Goal: Find specific page/section

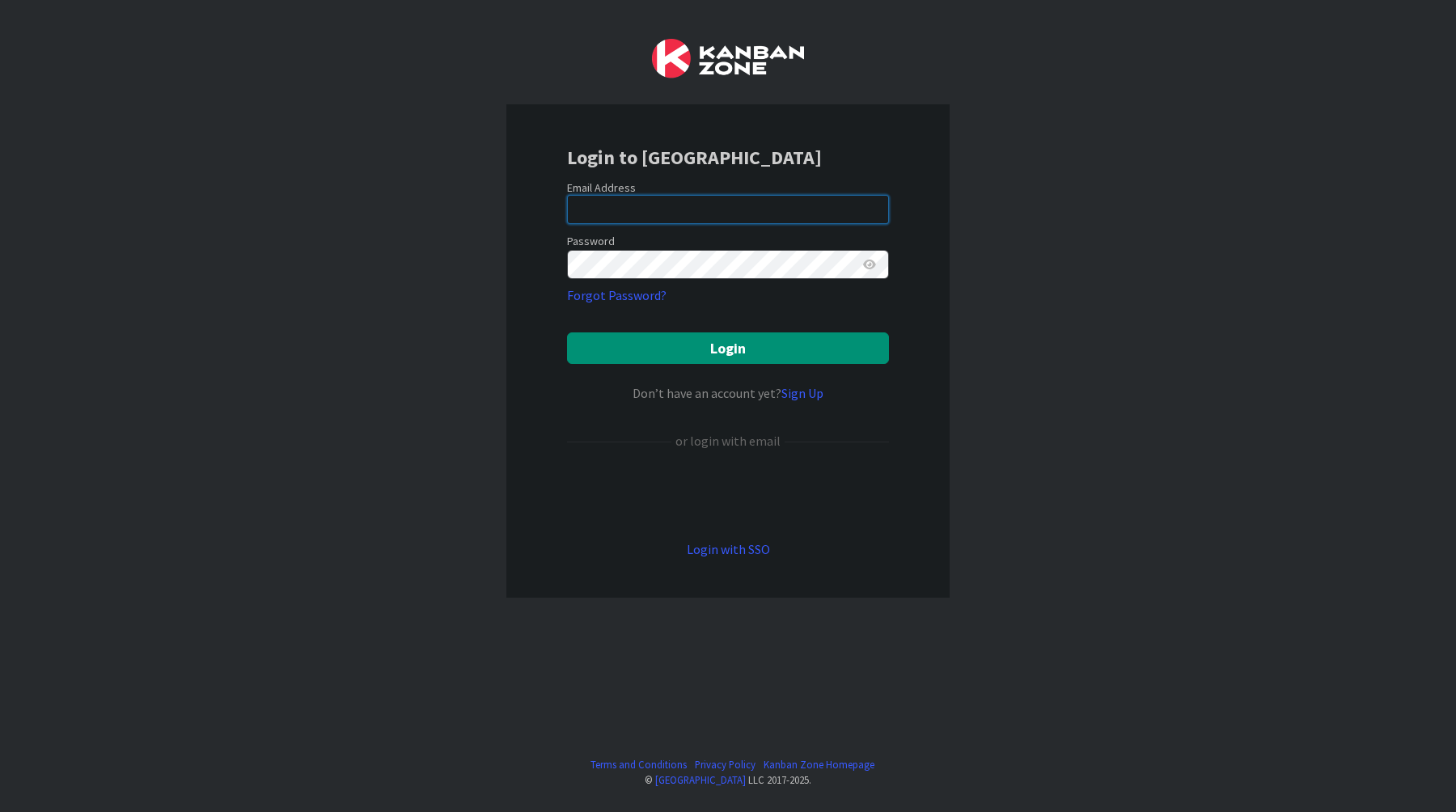
click at [743, 218] on input "email" at bounding box center [728, 210] width 322 height 29
click at [0, 811] on com-1password-button at bounding box center [0, 812] width 0 height 0
type input "[EMAIL_ADDRESS][DOMAIN_NAME]"
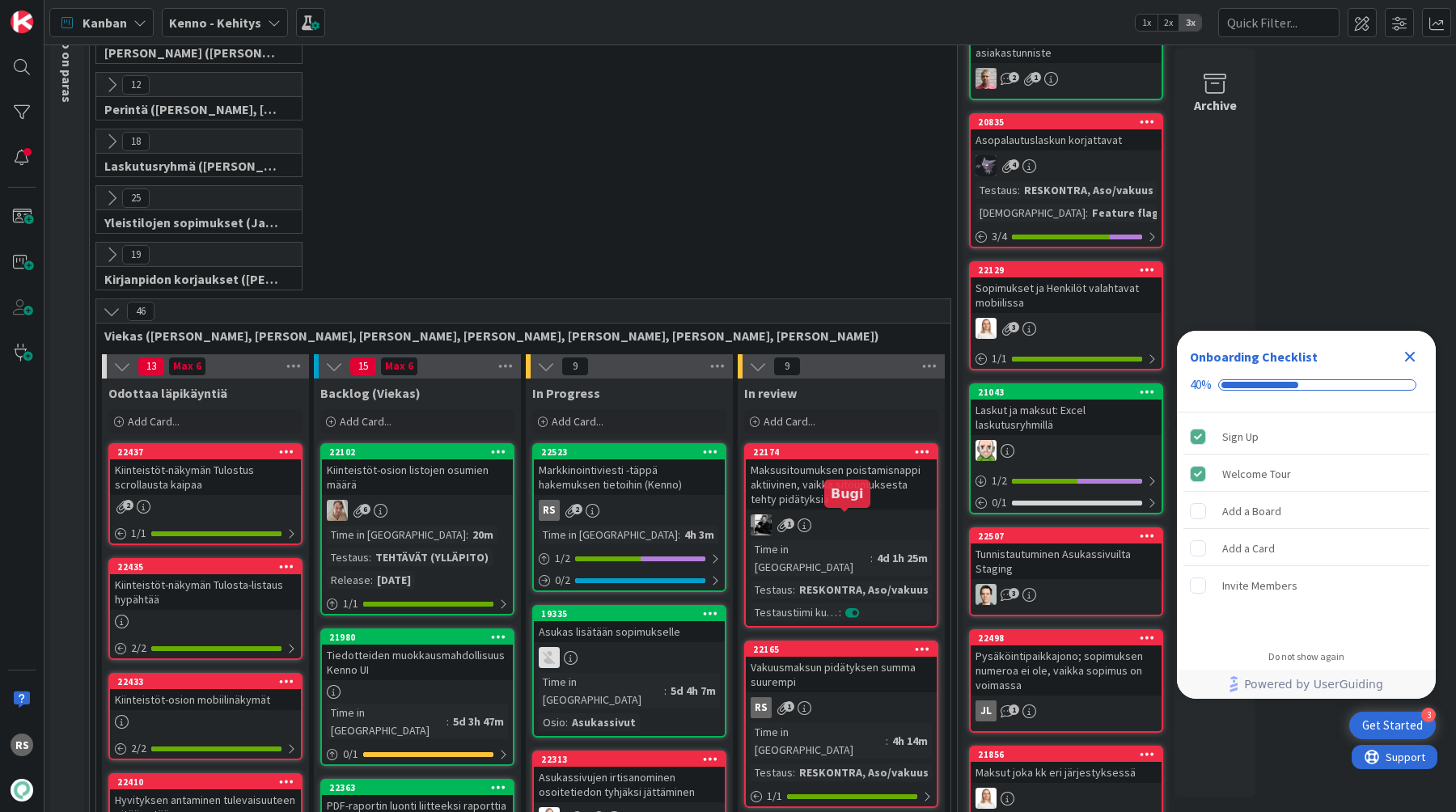
scroll to position [221, 0]
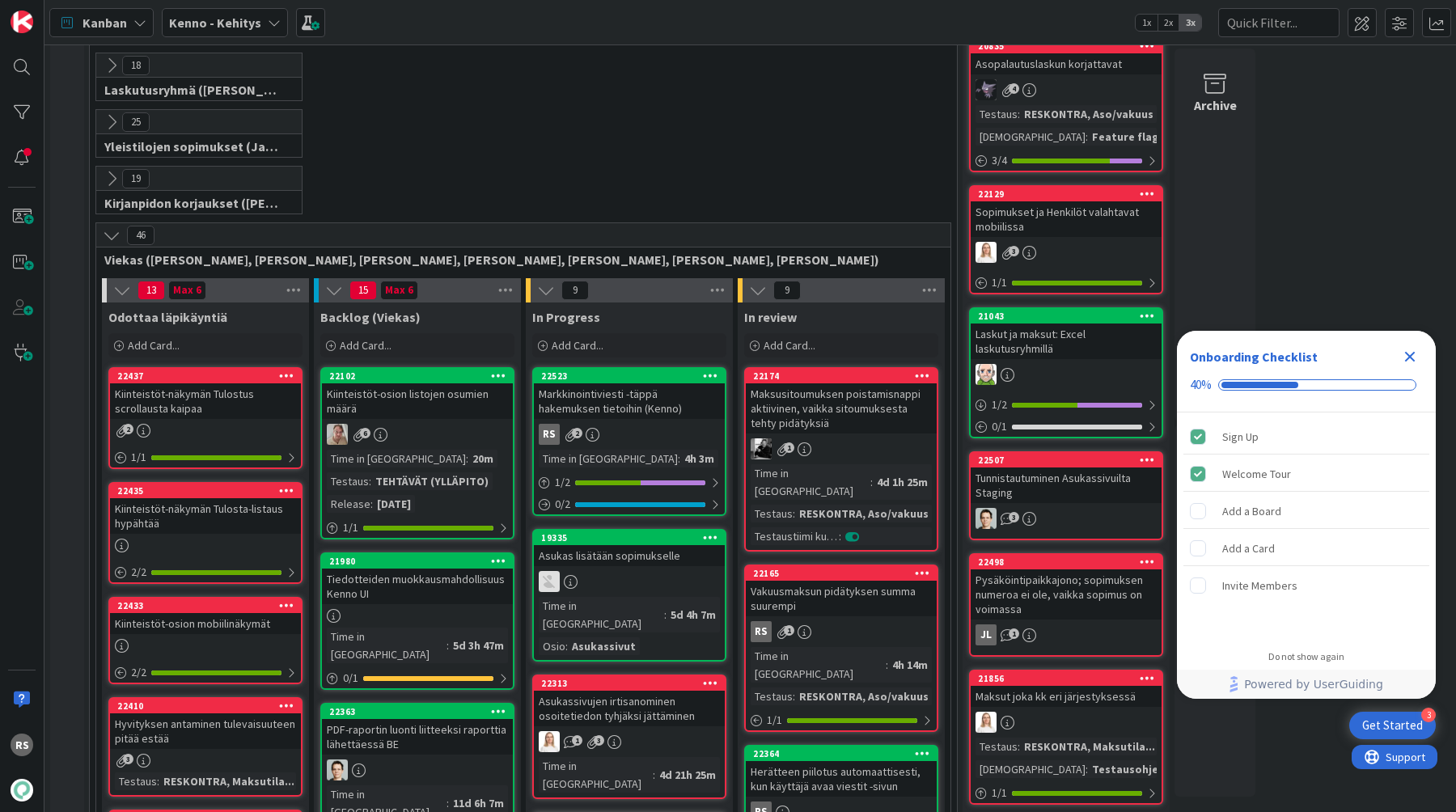
click at [611, 408] on div "Markkinointiviesti -täppä hakemuksen tietoihin (Kenno)" at bounding box center [629, 401] width 191 height 35
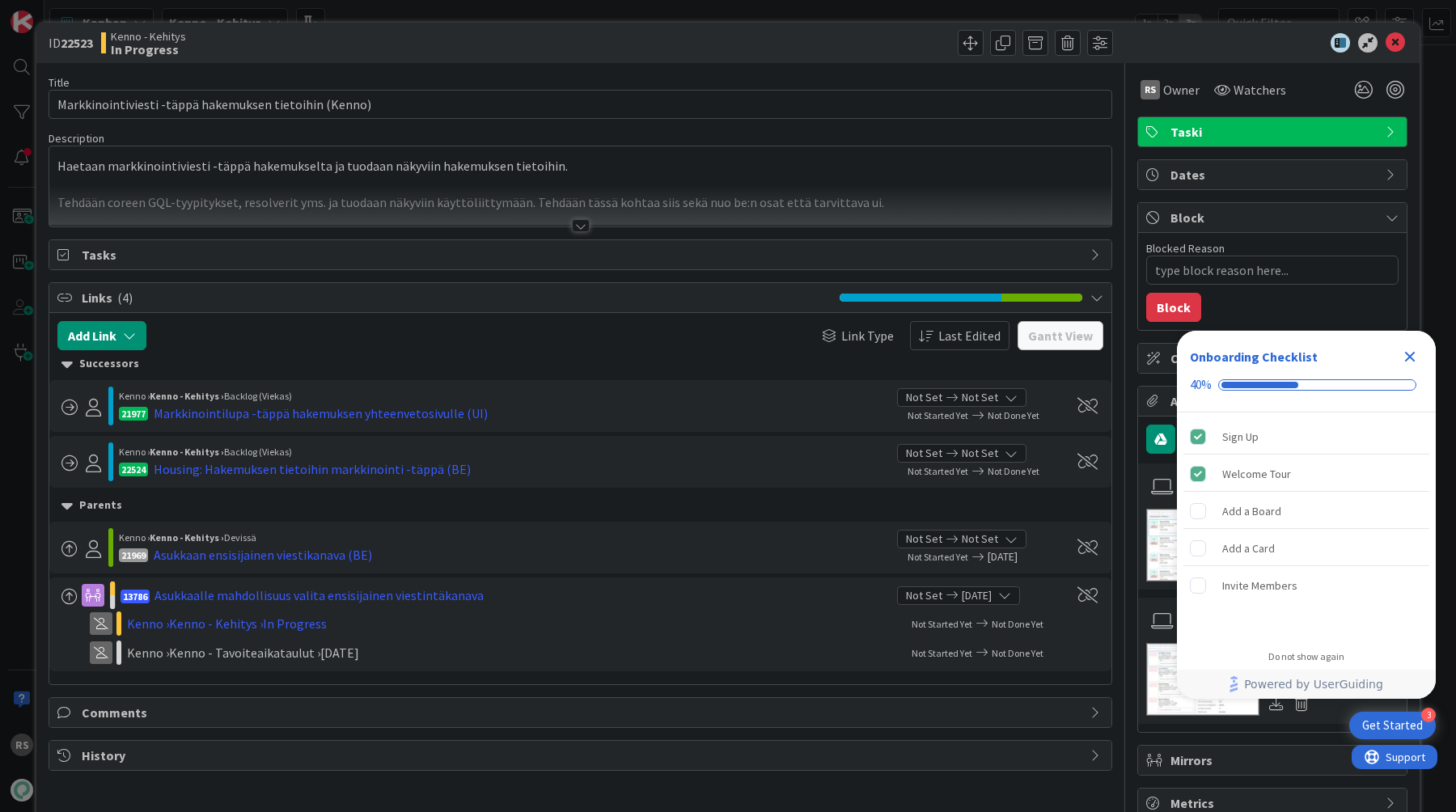
click at [584, 225] on div at bounding box center [581, 225] width 18 height 13
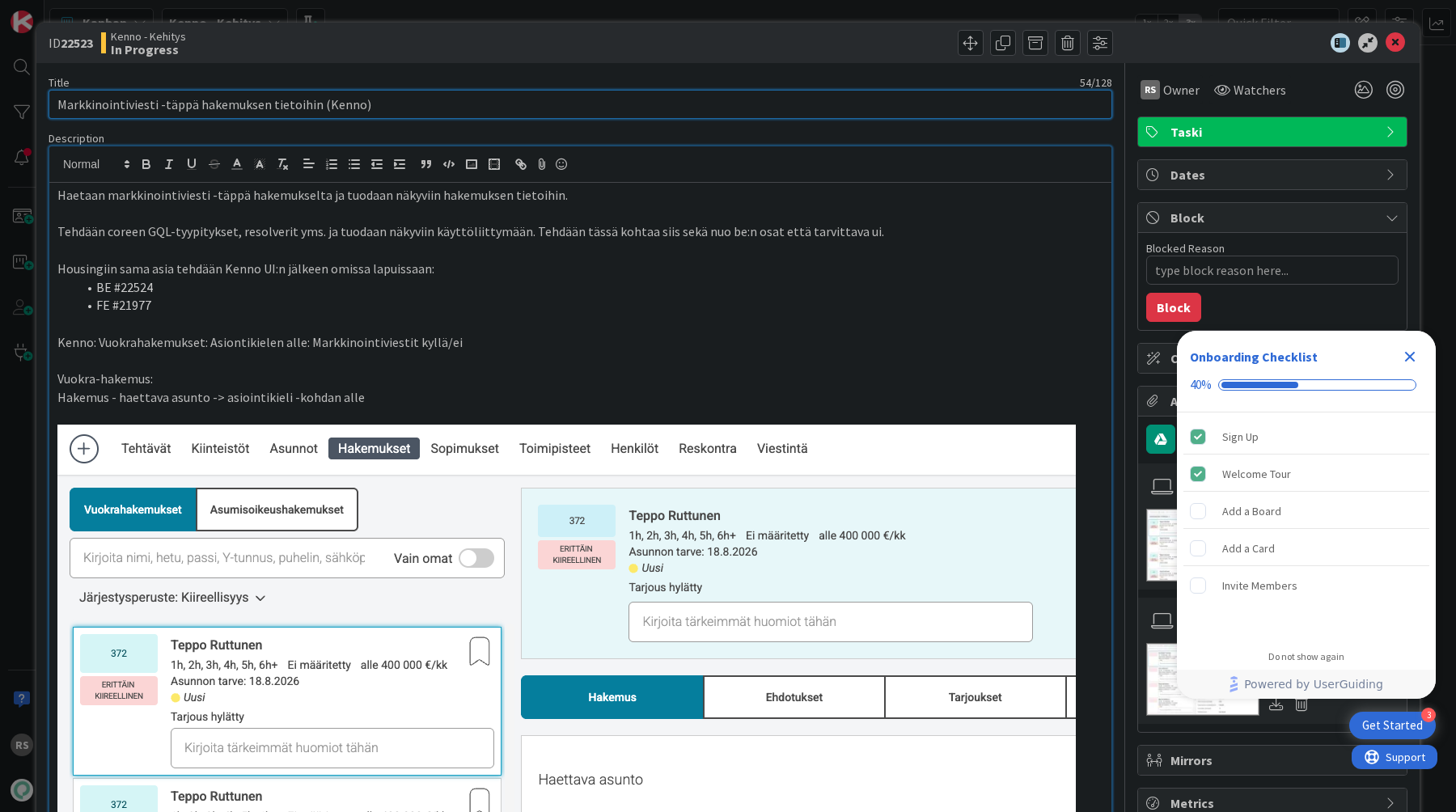
click at [558, 95] on input "Markkinointiviesti -täppä hakemuksen tietoihin (Kenno)" at bounding box center [580, 105] width 1063 height 29
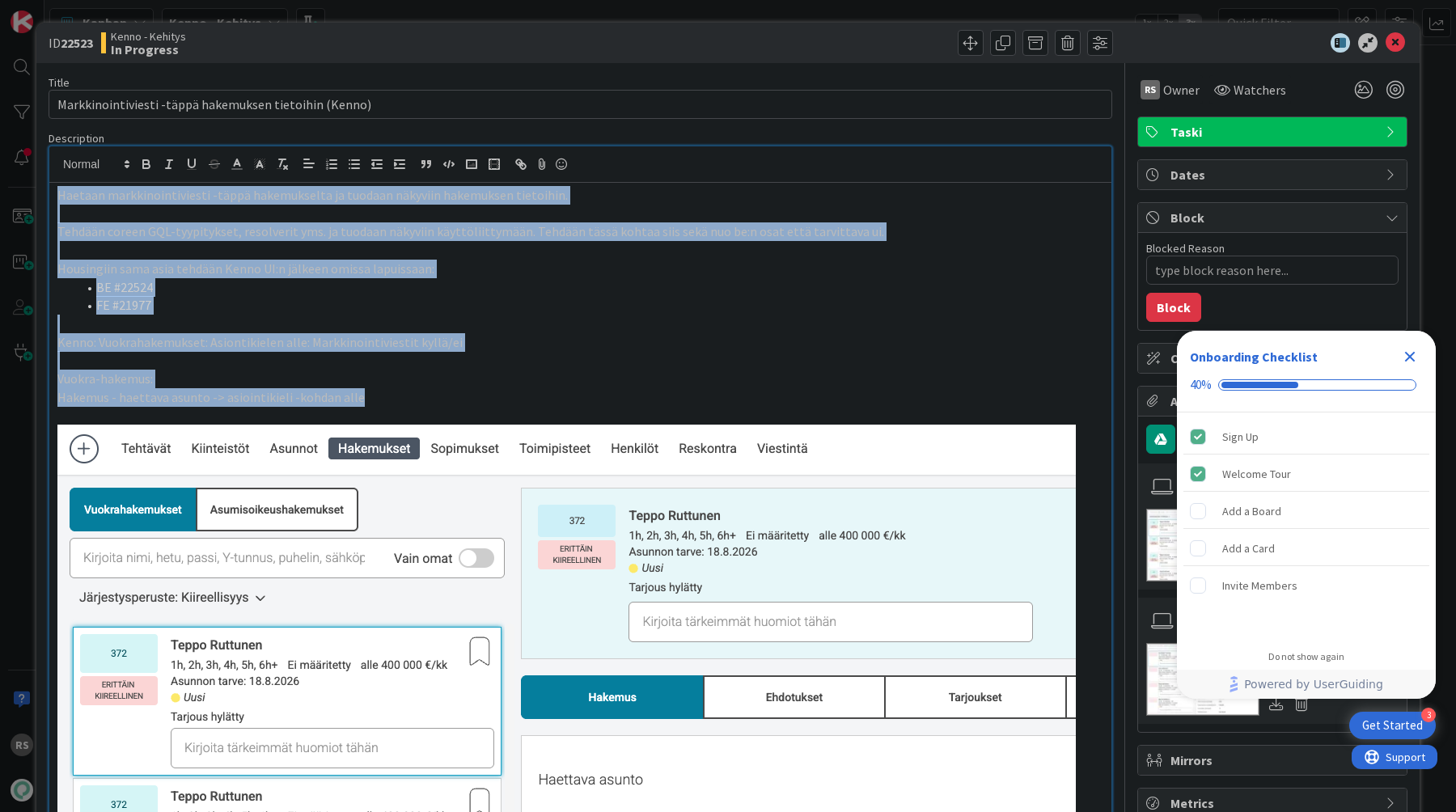
drag, startPoint x: 372, startPoint y: 399, endPoint x: 47, endPoint y: 191, distance: 385.9
copy div "Haetaan markkinointiviesti -täppä hakemukselta ja tuodaan näkyviin hakemuksen t…"
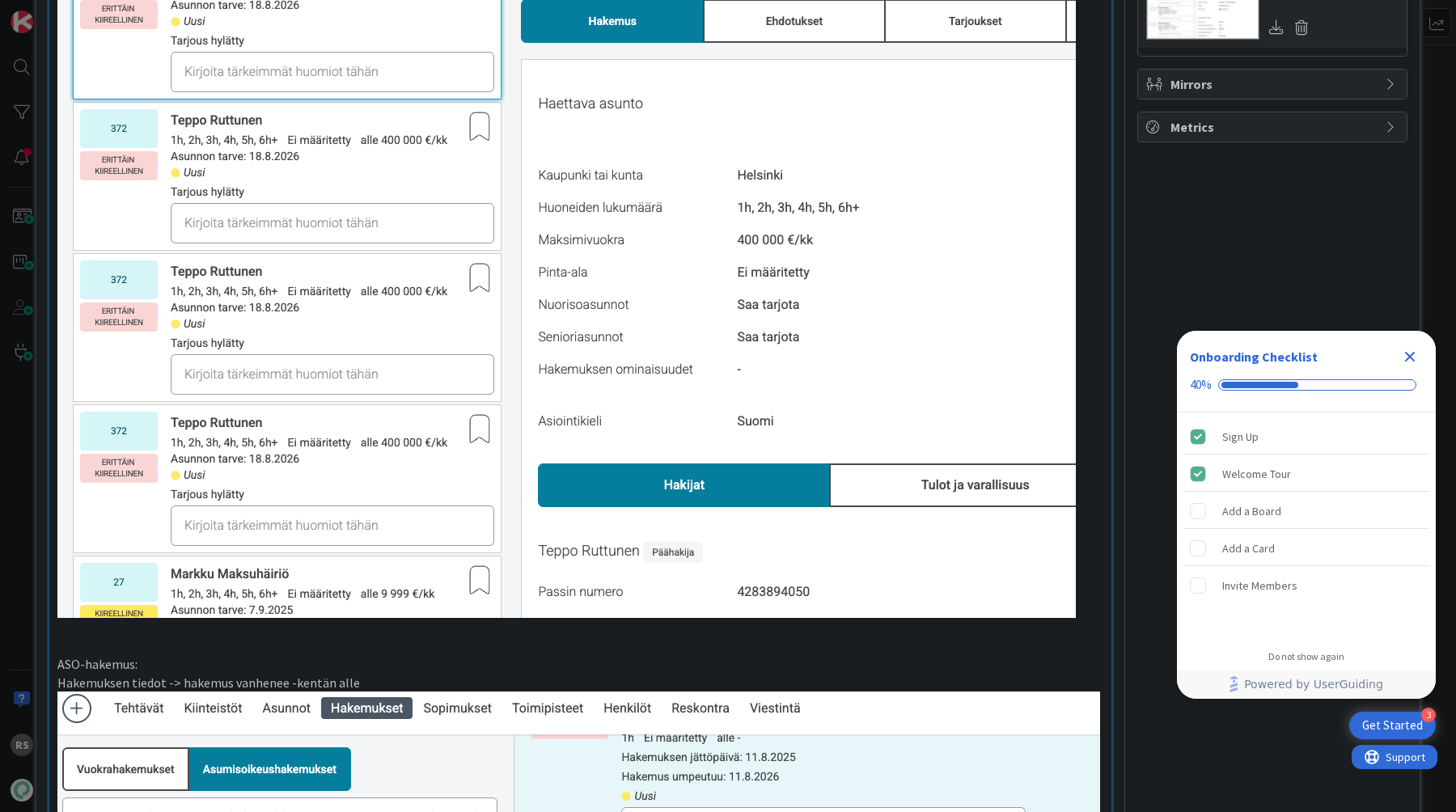
scroll to position [605, 0]
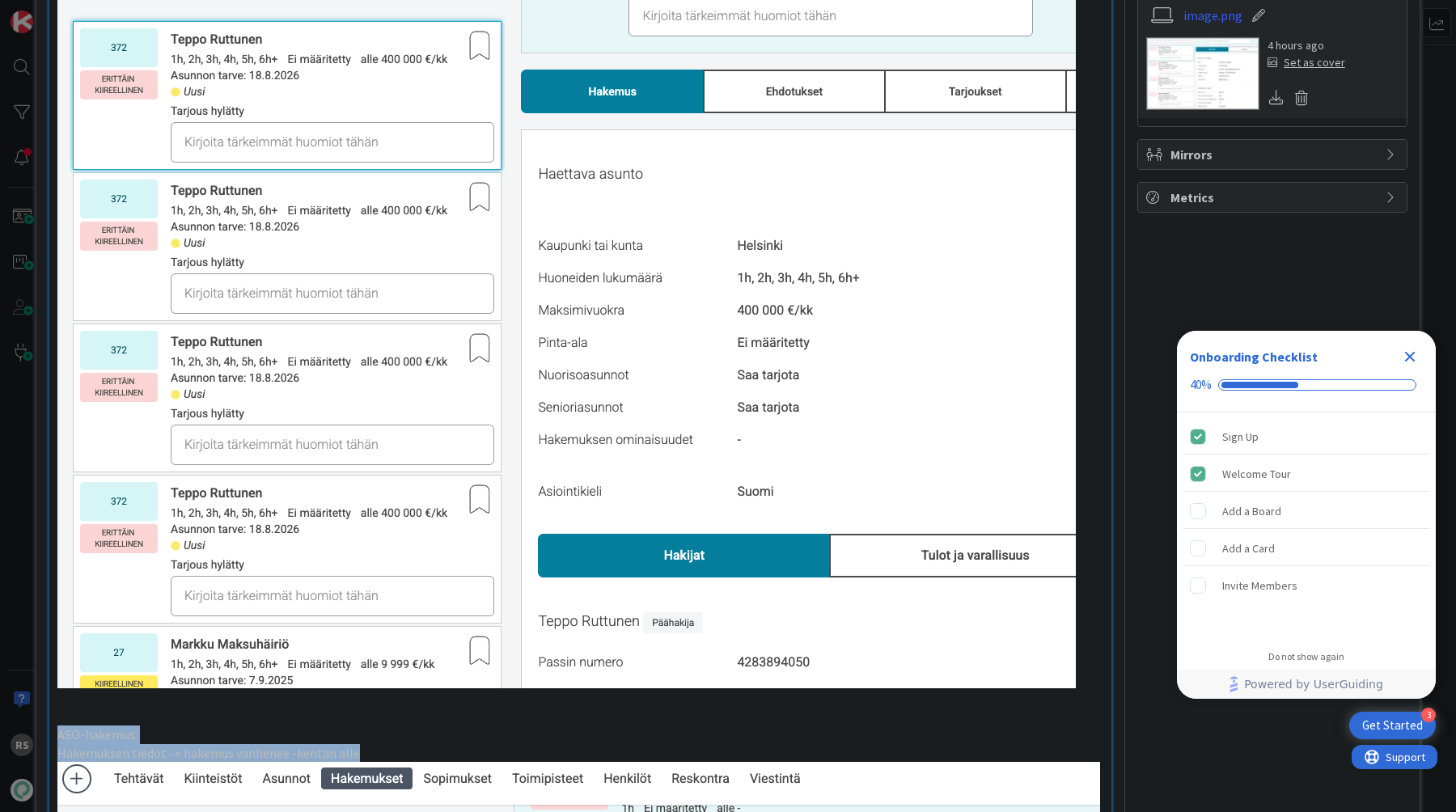
drag, startPoint x: 364, startPoint y: 758, endPoint x: 41, endPoint y: 739, distance: 323.6
click at [41, 739] on div "ID 22523 Kenno - Kehitys In Progress Title 54 / 128 Markkinointiviesti -täppä h…" at bounding box center [727, 815] width 1383 height 2795
copy div "ASO-hakemus: Hakemuksen tiedot -> hakemus vanhenee -kentän alle"
type textarea "x"
